Goal: Task Accomplishment & Management: Use online tool/utility

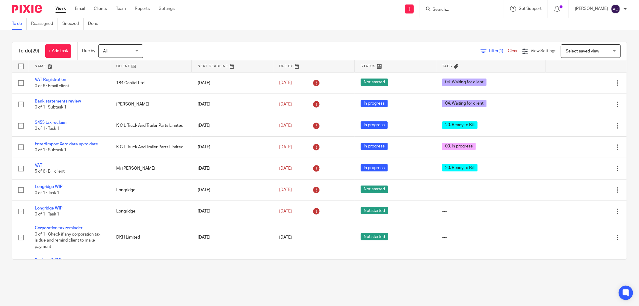
click at [433, 9] on input "Search" at bounding box center [459, 9] width 54 height 5
type input "5"
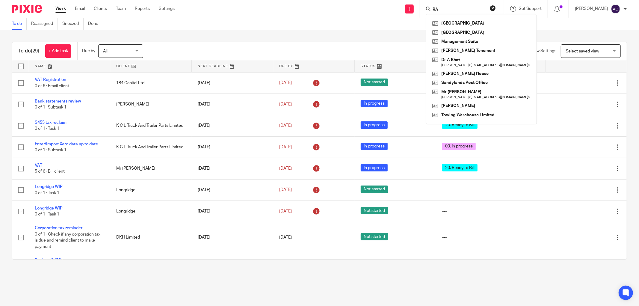
type input "R"
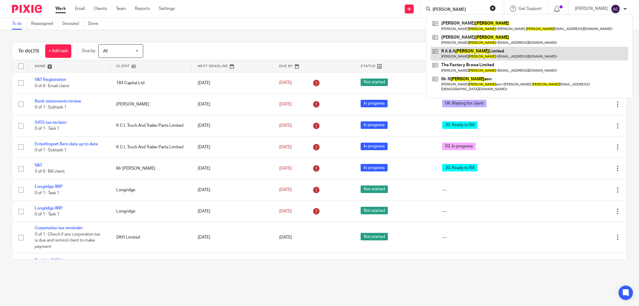
type input "Mullin"
click at [495, 55] on link at bounding box center [530, 54] width 198 height 14
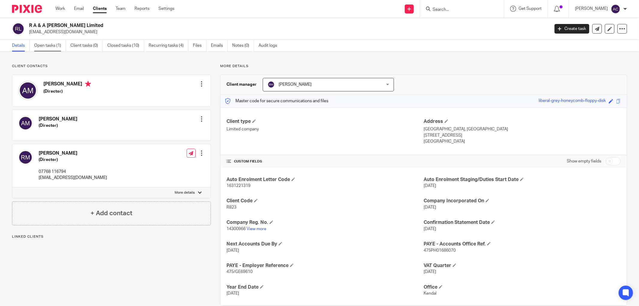
click at [49, 48] on link "Open tasks (1)" at bounding box center [50, 46] width 32 height 12
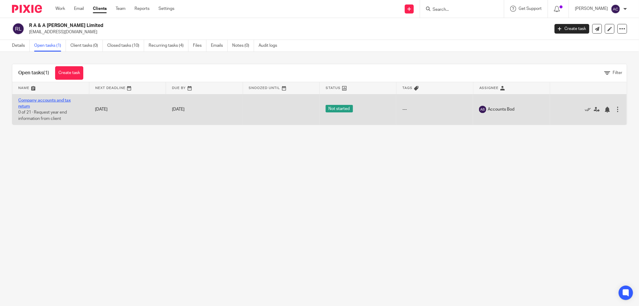
click at [64, 102] on link "Company accounts and tax return" at bounding box center [44, 103] width 52 height 10
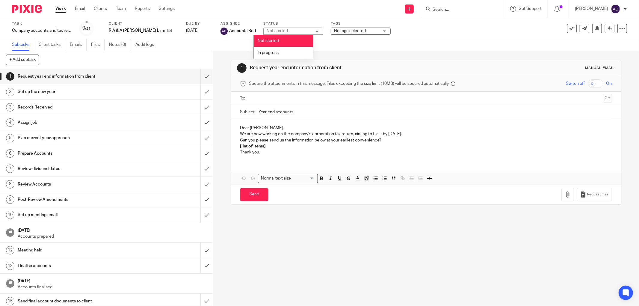
click at [360, 31] on span "No tags selected" at bounding box center [356, 31] width 45 height 6
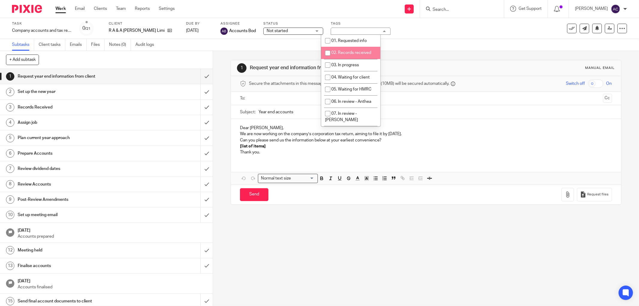
click at [332, 55] on input "checkbox" at bounding box center [327, 52] width 11 height 11
checkbox input "true"
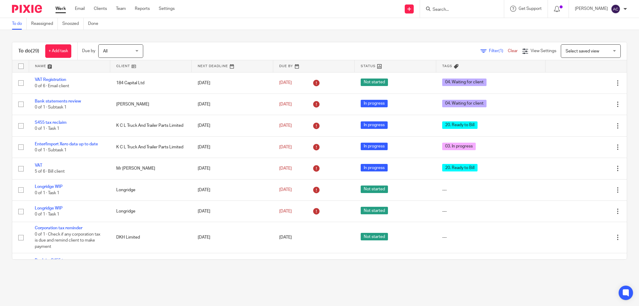
click at [120, 10] on link "Team" at bounding box center [121, 9] width 10 height 6
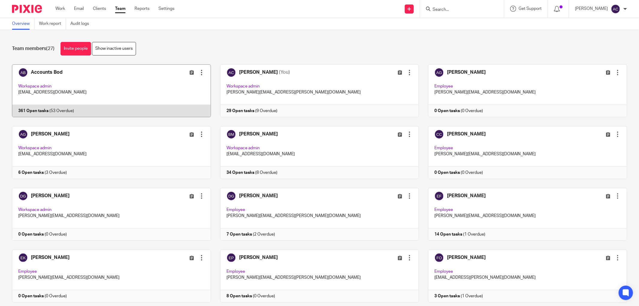
click at [49, 110] on link at bounding box center [107, 90] width 208 height 53
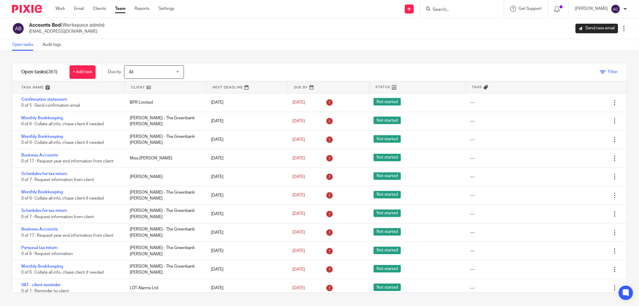
click at [600, 74] on icon at bounding box center [603, 72] width 6 height 6
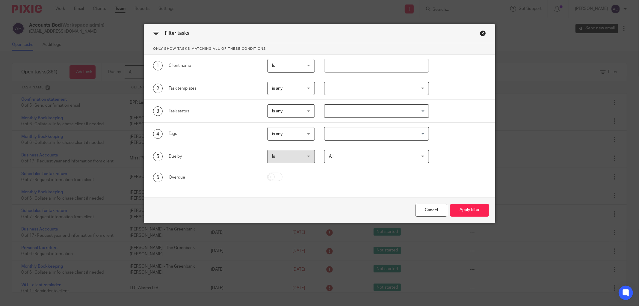
click at [357, 112] on input "Search for option" at bounding box center [375, 111] width 100 height 10
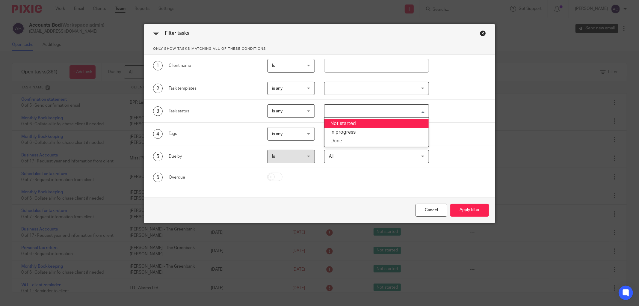
click at [470, 120] on div "3 Task status is any is any is any is none is_any Loading... Not started In pro…" at bounding box center [319, 111] width 351 height 23
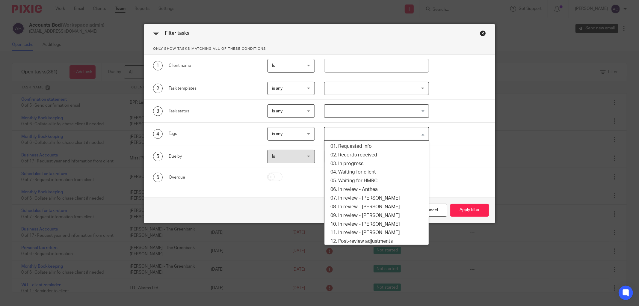
click at [409, 130] on input "Search for option" at bounding box center [375, 134] width 100 height 10
click at [367, 154] on li "02. Records received" at bounding box center [377, 155] width 104 height 9
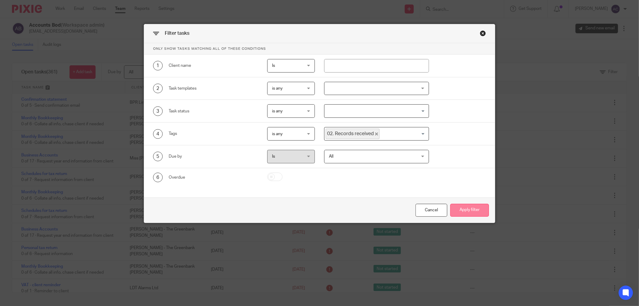
click at [473, 209] on button "Apply filter" at bounding box center [470, 210] width 39 height 13
